Goal: Obtain resource: Download file/media

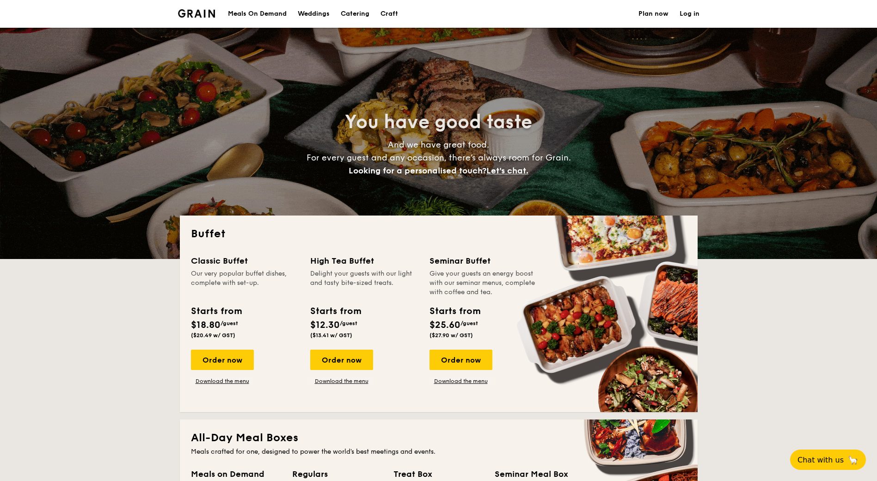
select select
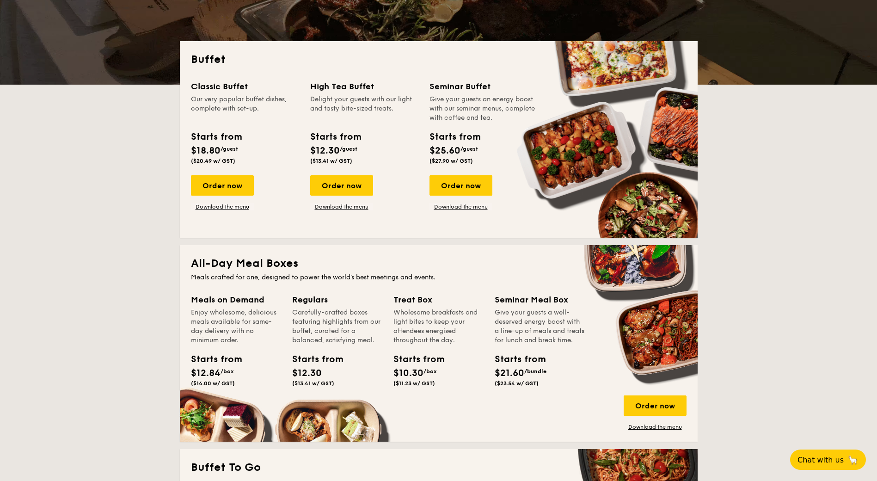
scroll to position [231, 0]
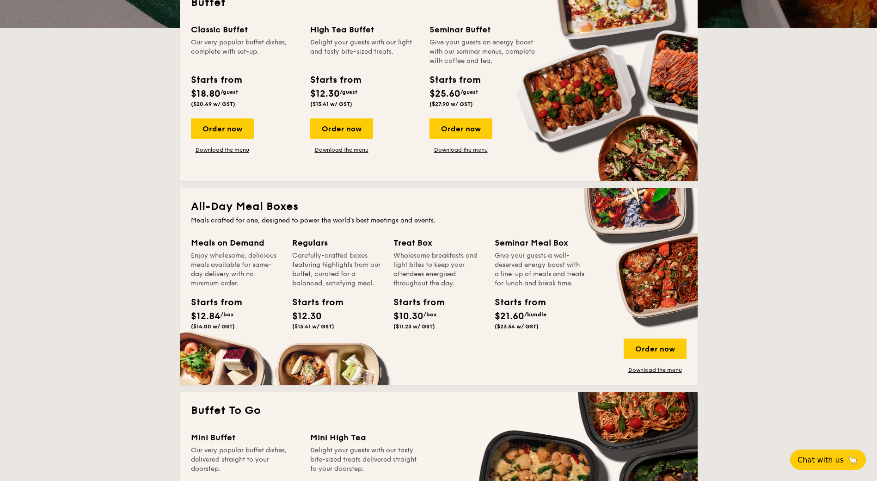
click at [312, 328] on span "($13.41 w/ GST)" at bounding box center [313, 326] width 42 height 6
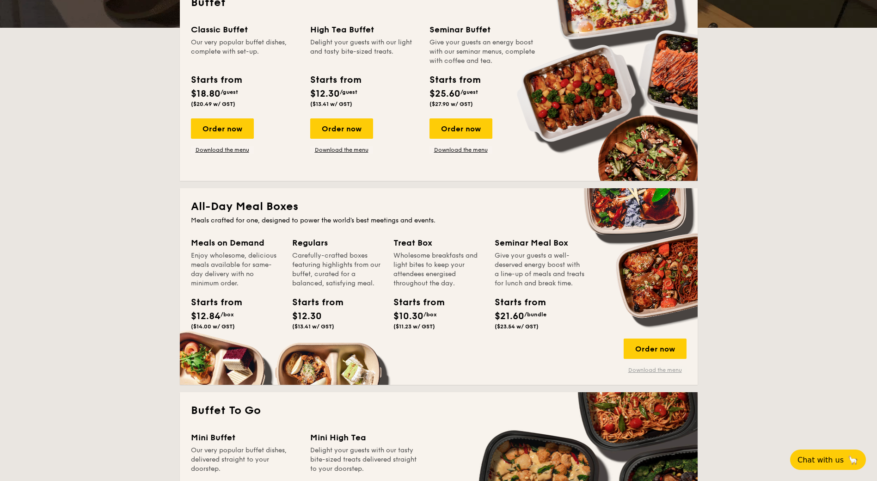
click at [645, 372] on link "Download the menu" at bounding box center [655, 369] width 63 height 7
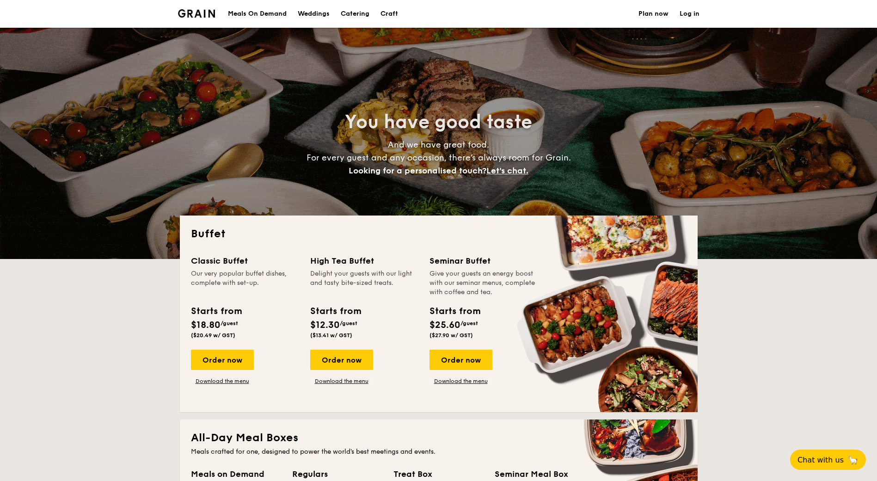
select select
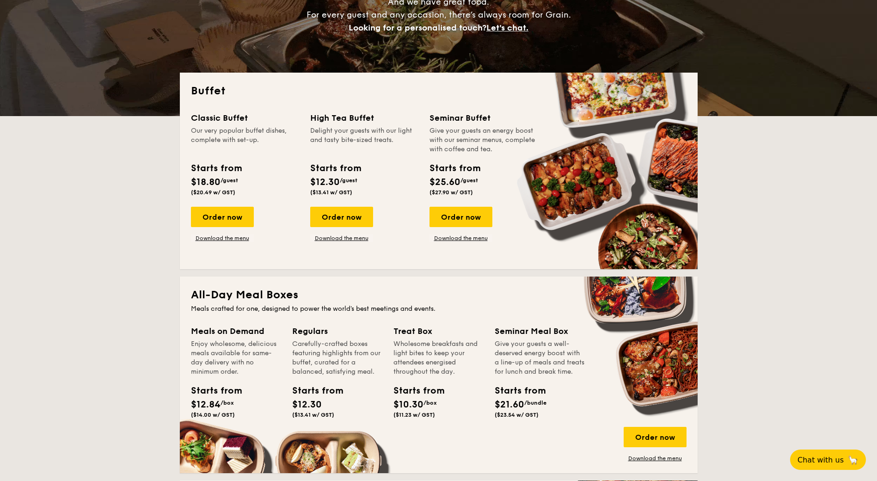
scroll to position [139, 0]
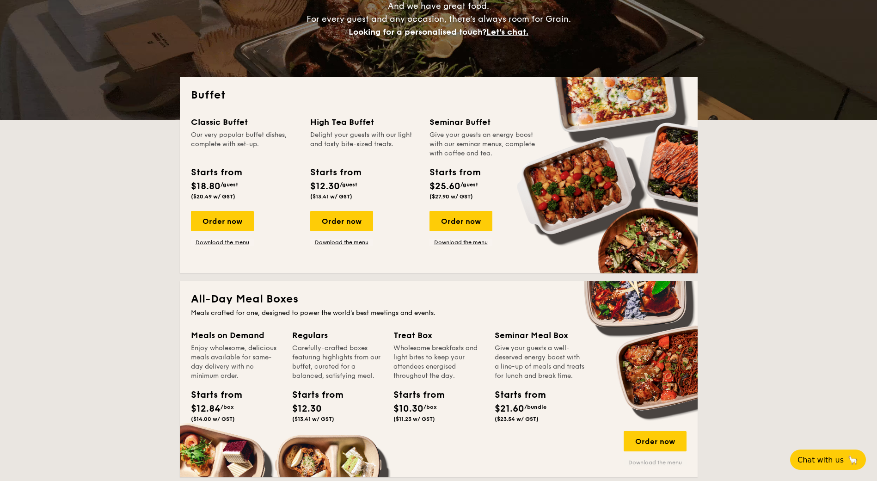
click at [667, 462] on link "Download the menu" at bounding box center [655, 462] width 63 height 7
